Goal: Task Accomplishment & Management: Manage account settings

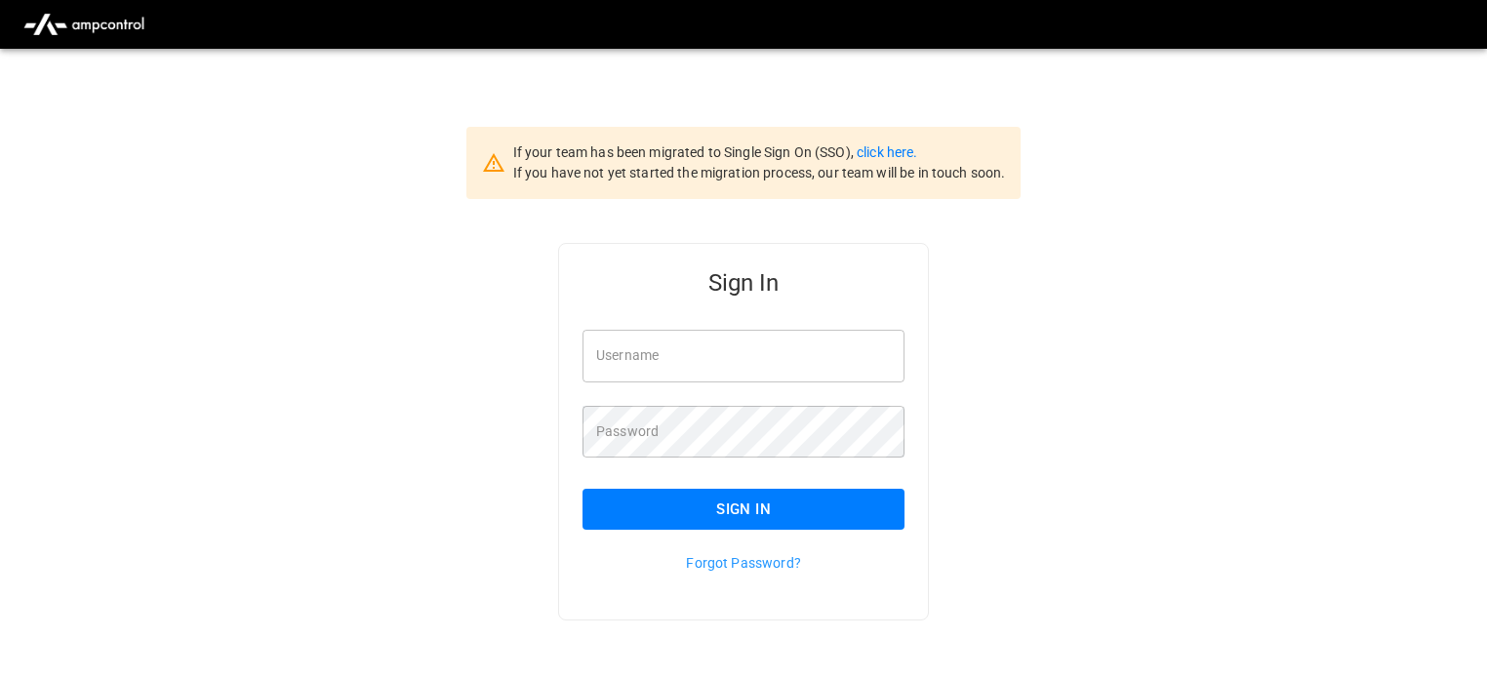
click at [671, 345] on input "Username" at bounding box center [743, 356] width 322 height 52
type input "**********"
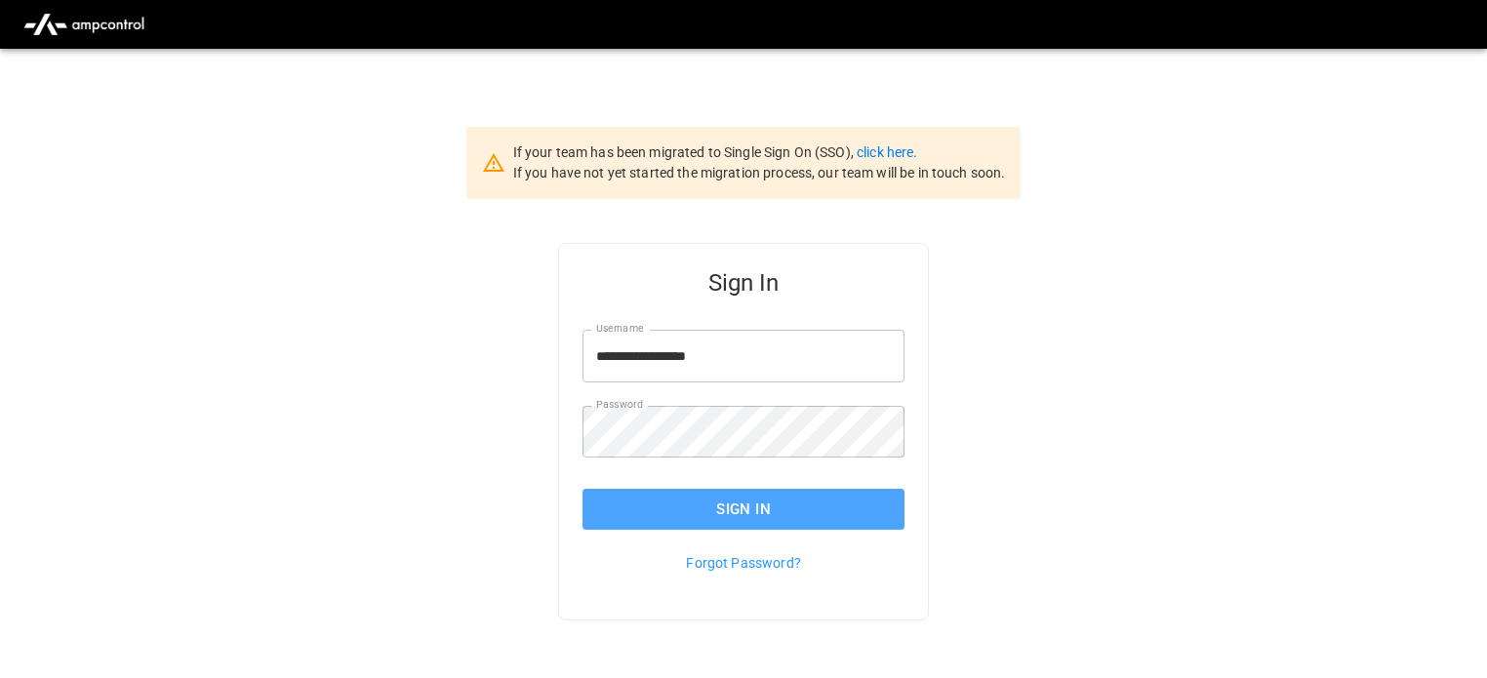
click at [730, 511] on button "Sign In" at bounding box center [743, 509] width 322 height 41
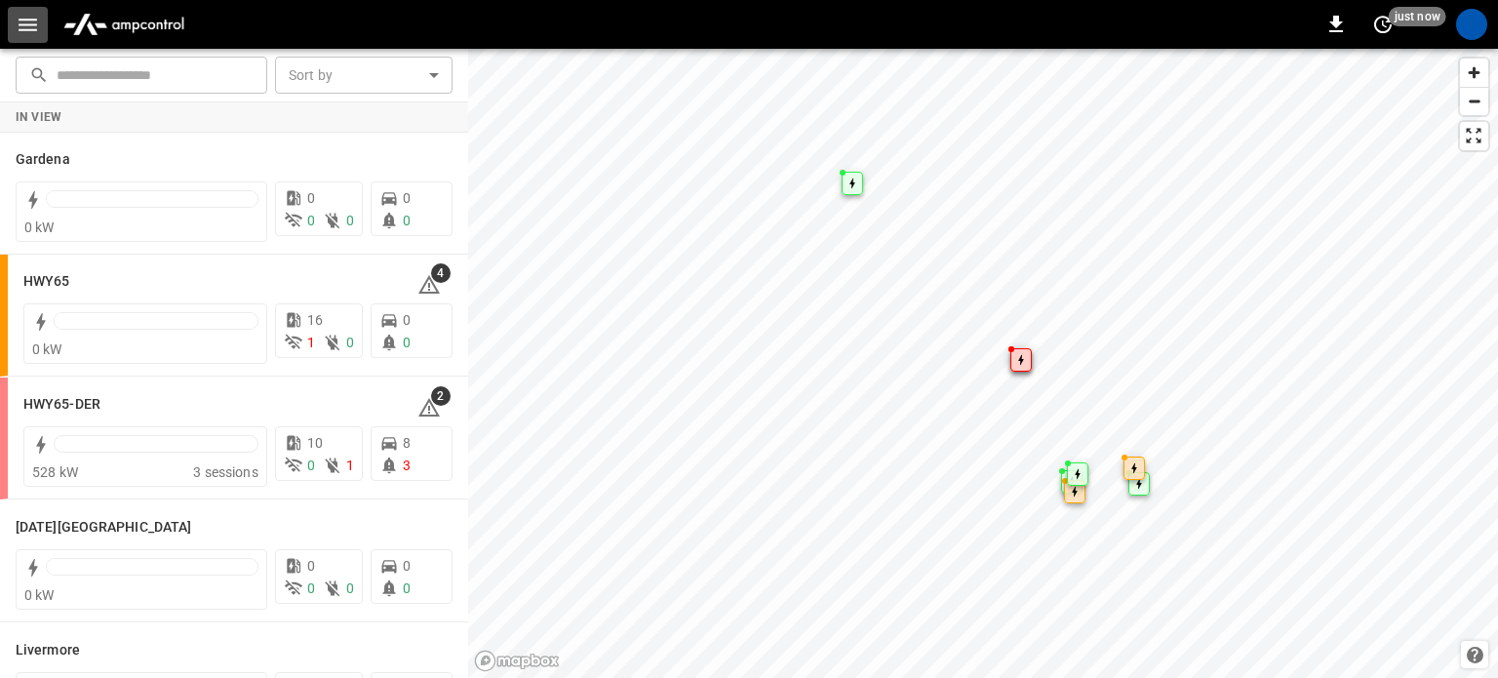
click at [22, 28] on icon "button" at bounding box center [28, 25] width 19 height 13
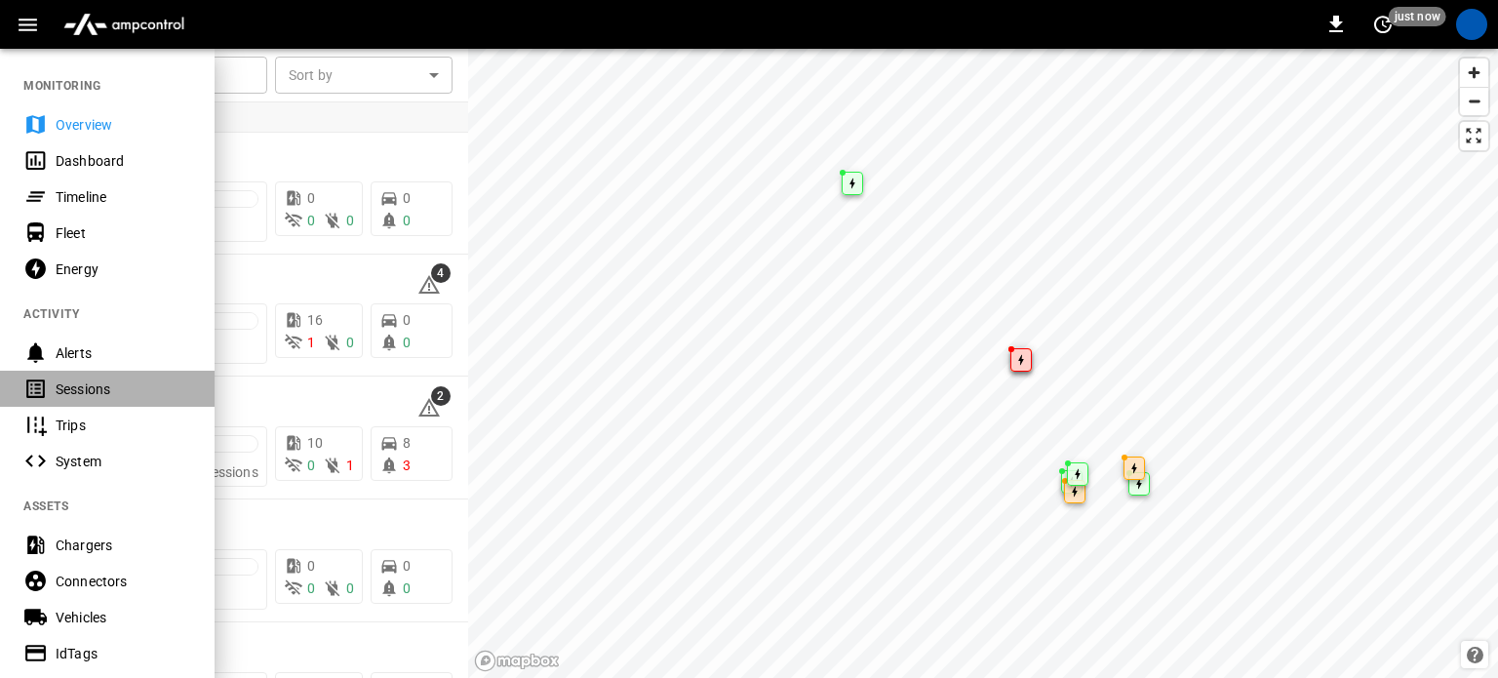
click at [88, 392] on div "Sessions" at bounding box center [124, 389] width 136 height 20
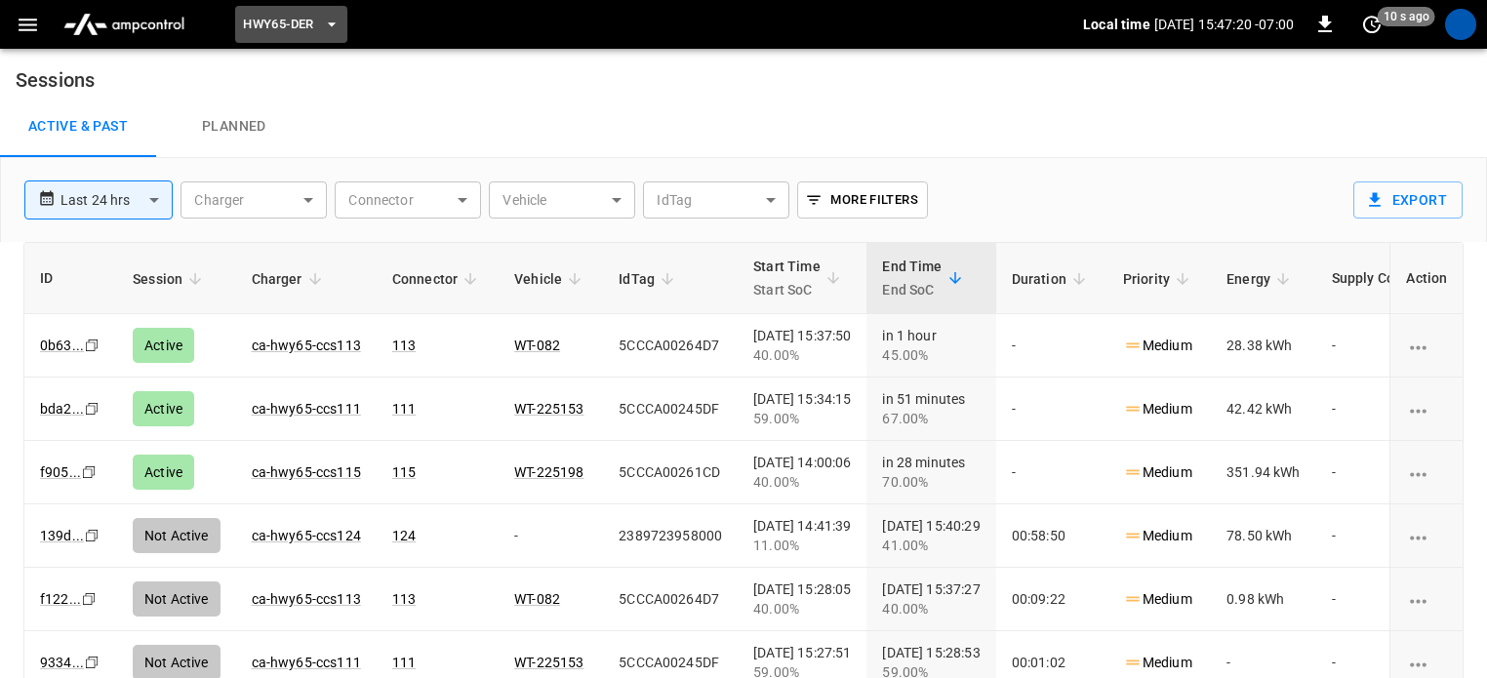
click at [305, 35] on button "HWY65-DER" at bounding box center [290, 25] width 111 height 38
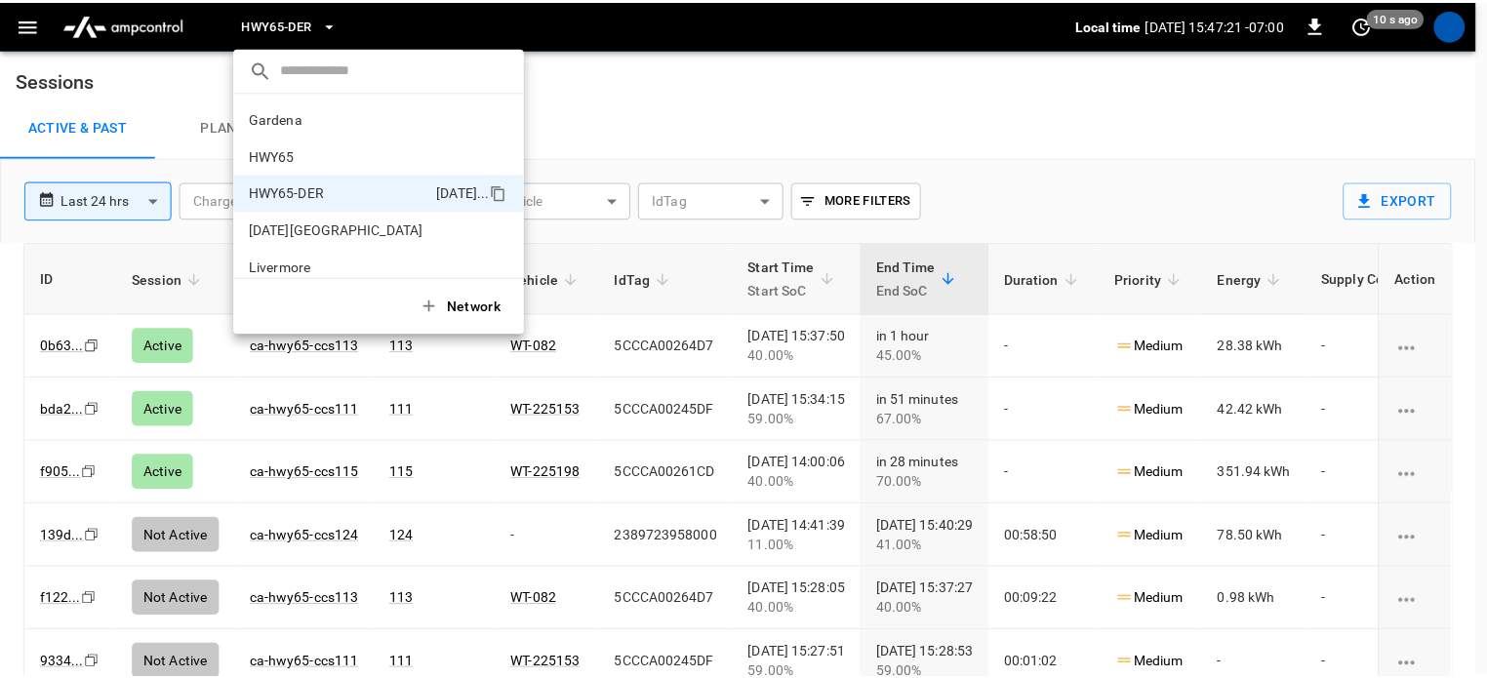
scroll to position [68, 0]
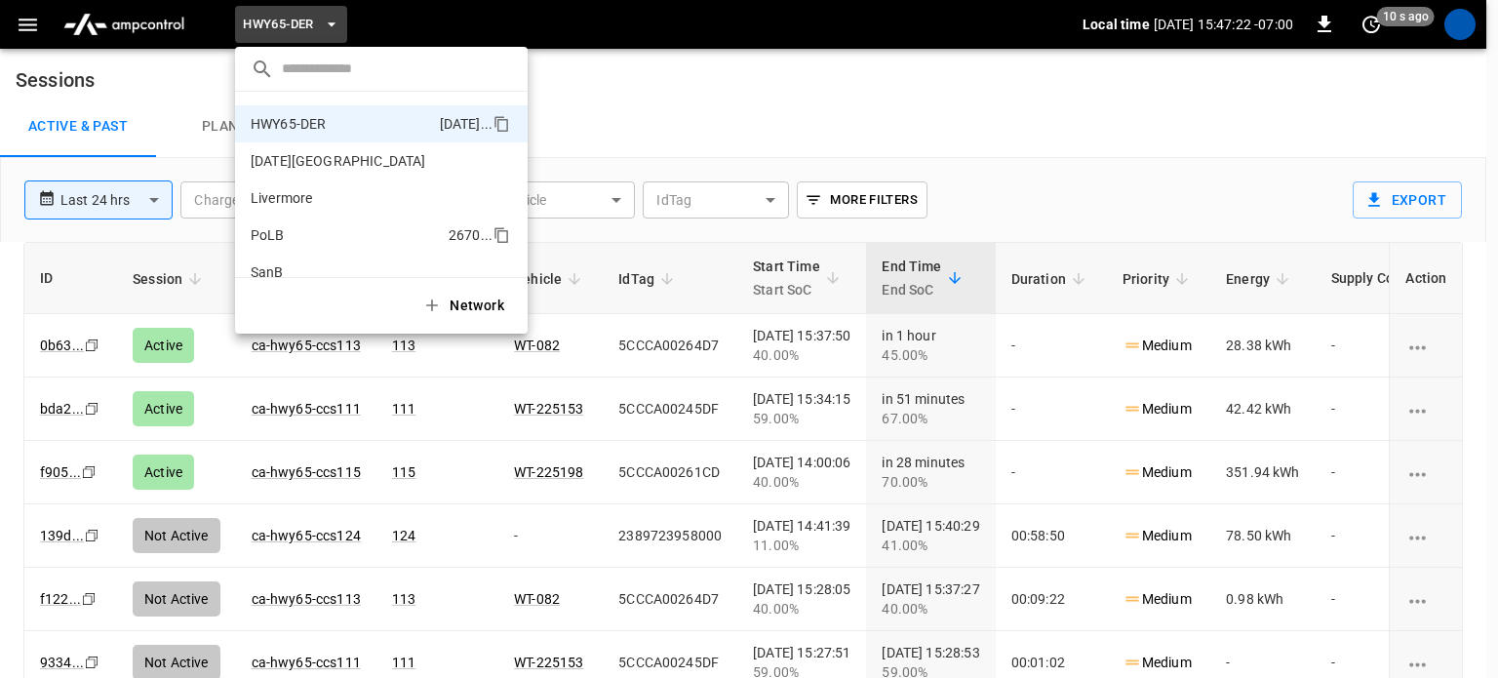
click at [299, 227] on p "PoLB" at bounding box center [346, 235] width 190 height 20
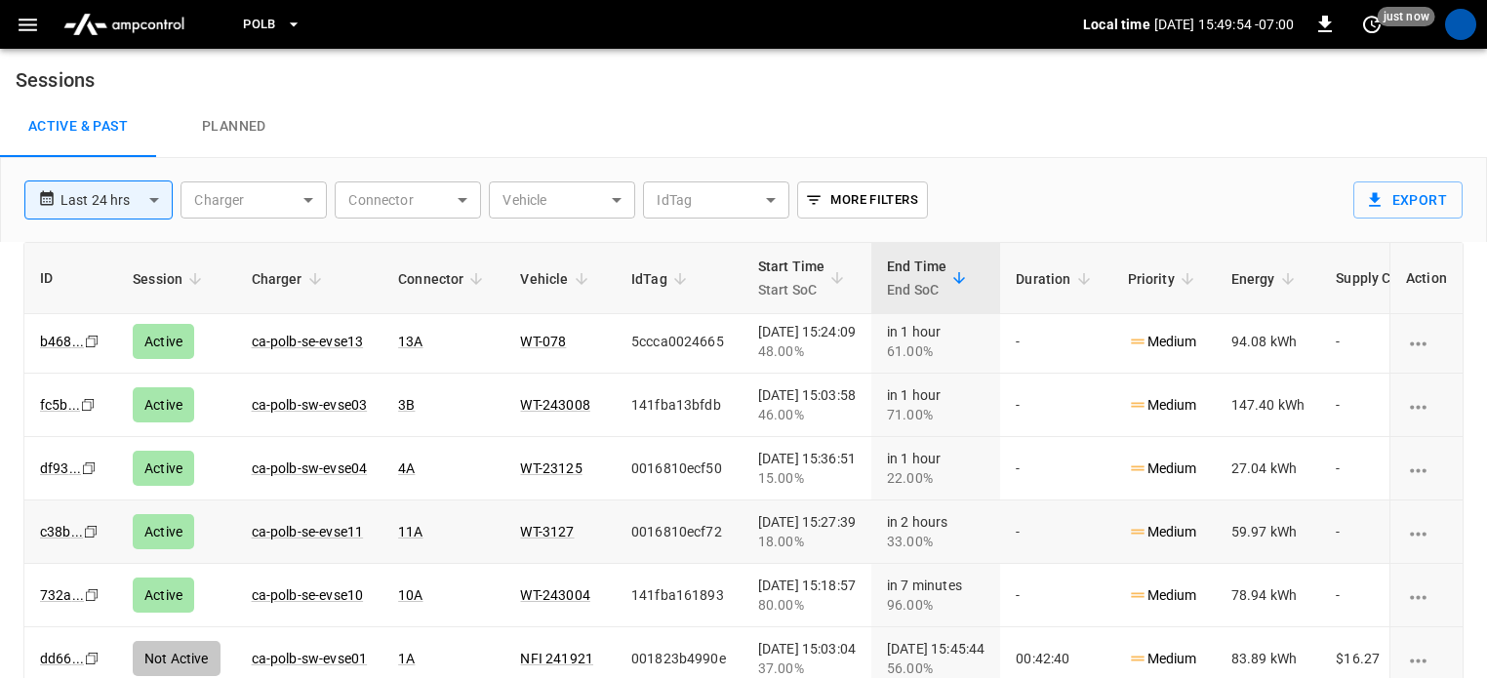
scroll to position [0, 0]
